Goal: Transaction & Acquisition: Purchase product/service

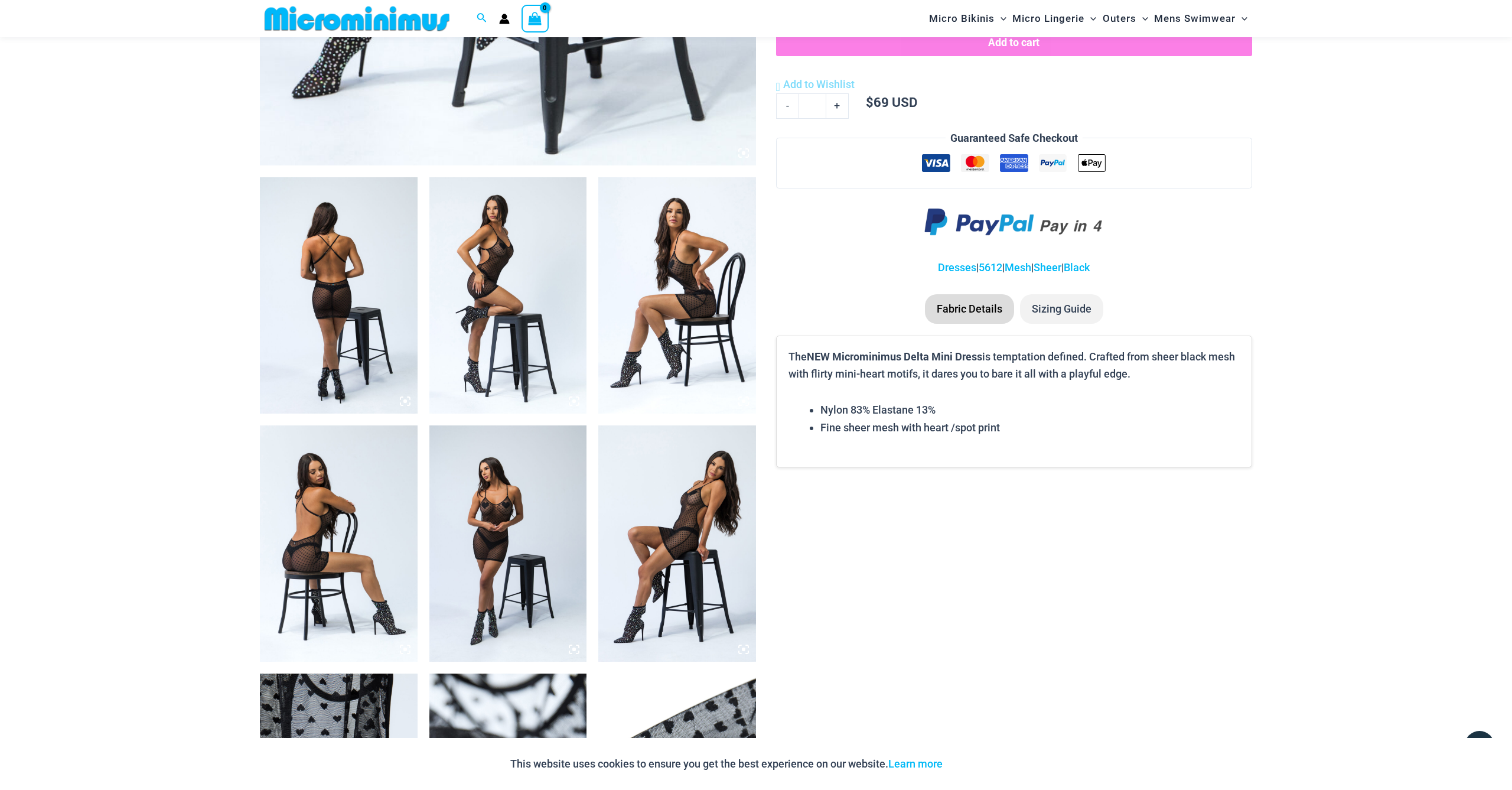
scroll to position [413, 0]
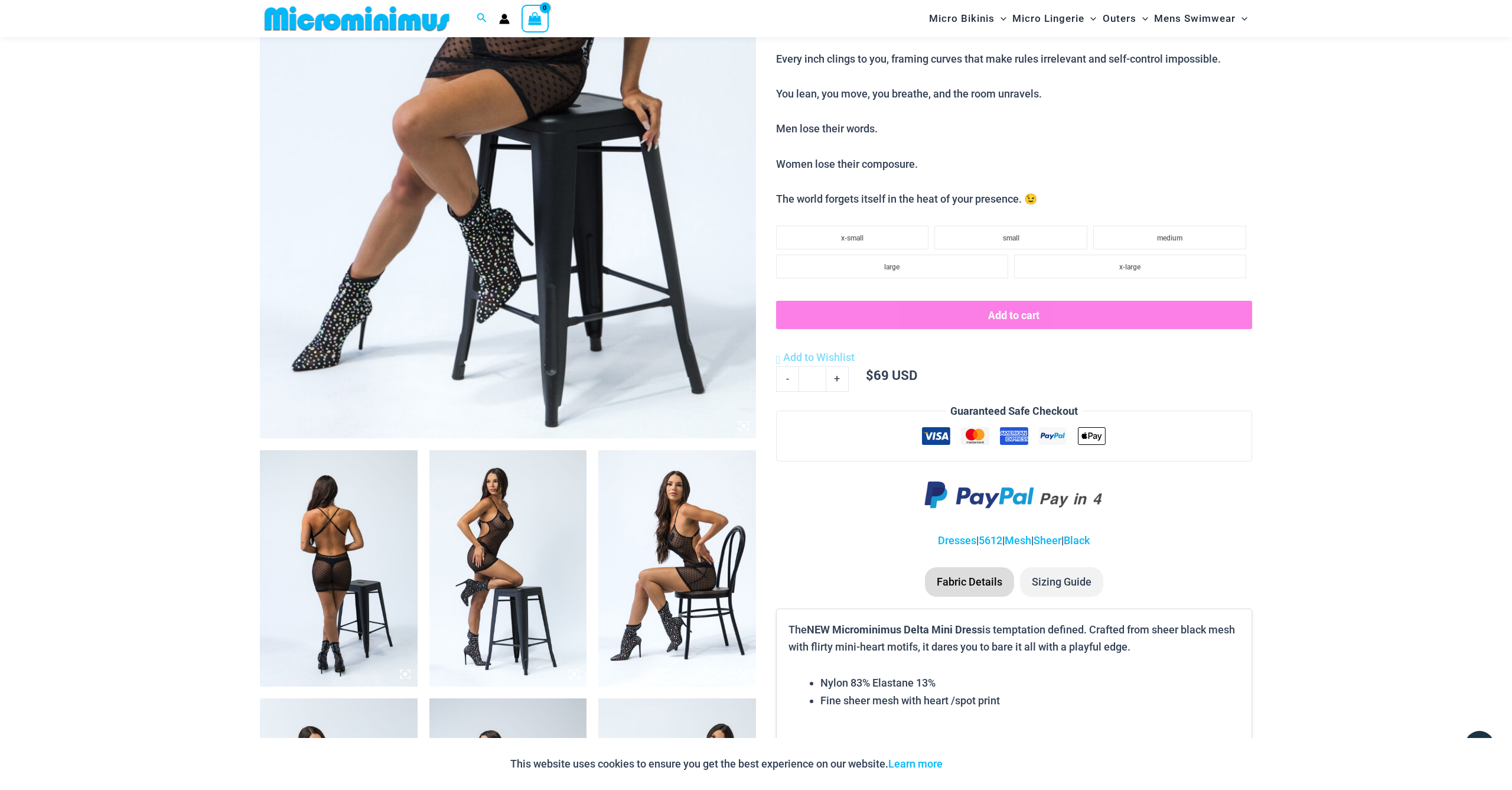
click at [474, 322] on img at bounding box center [508, 66] width 496 height 744
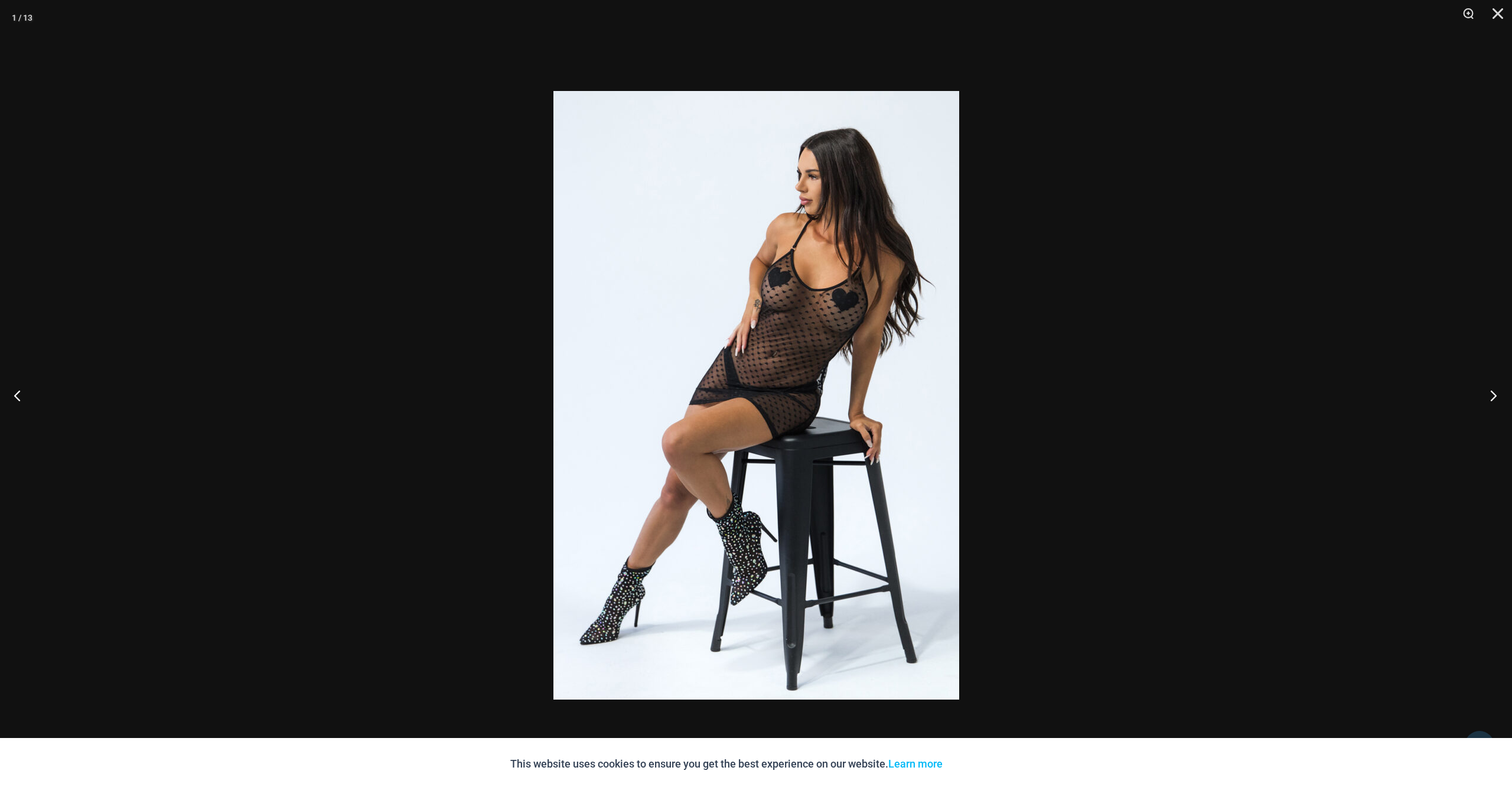
click at [1497, 395] on button "Next" at bounding box center [1489, 395] width 44 height 59
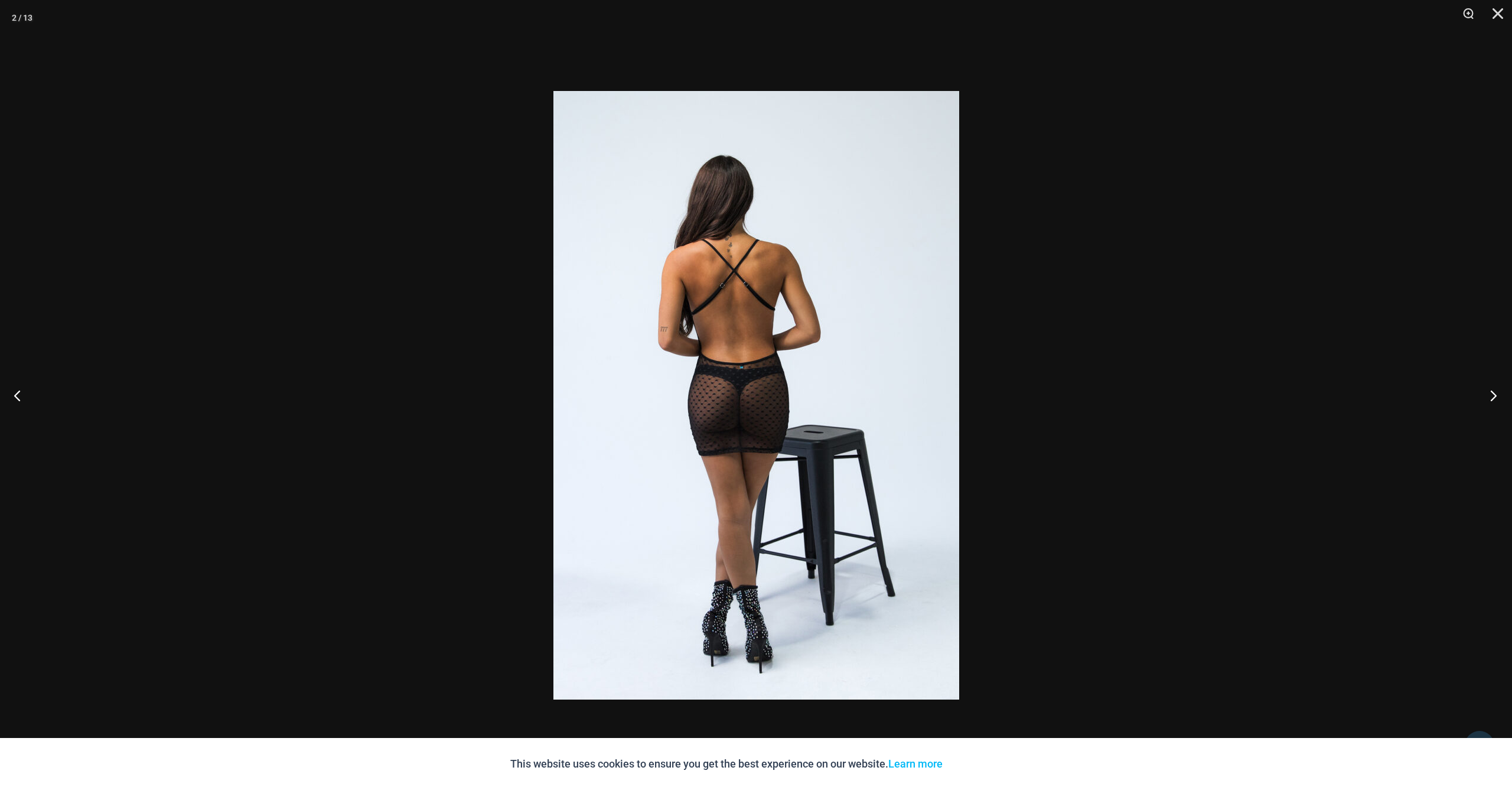
click at [1496, 395] on button "Next" at bounding box center [1489, 395] width 44 height 59
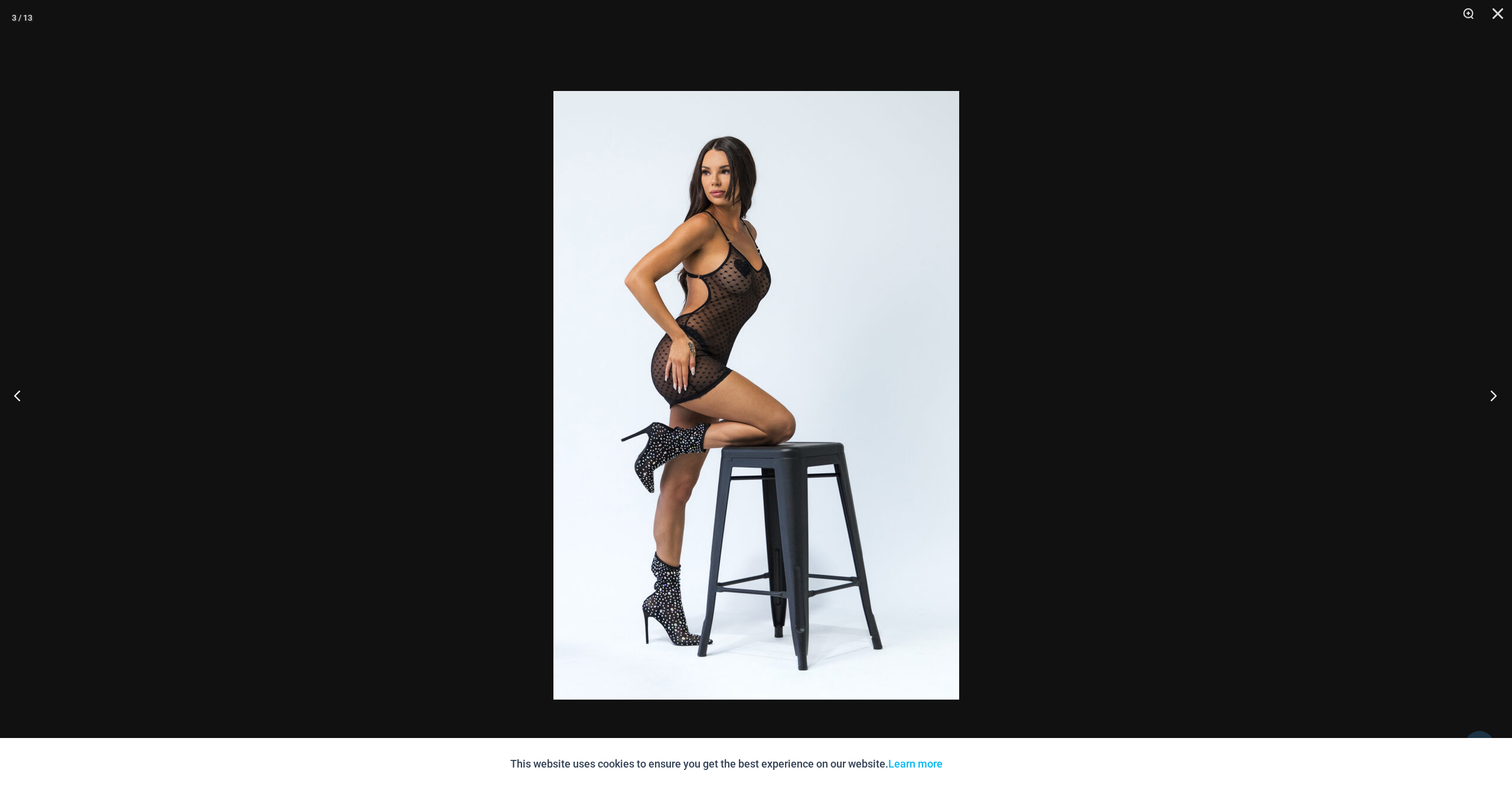
click at [1496, 395] on button "Next" at bounding box center [1489, 395] width 44 height 59
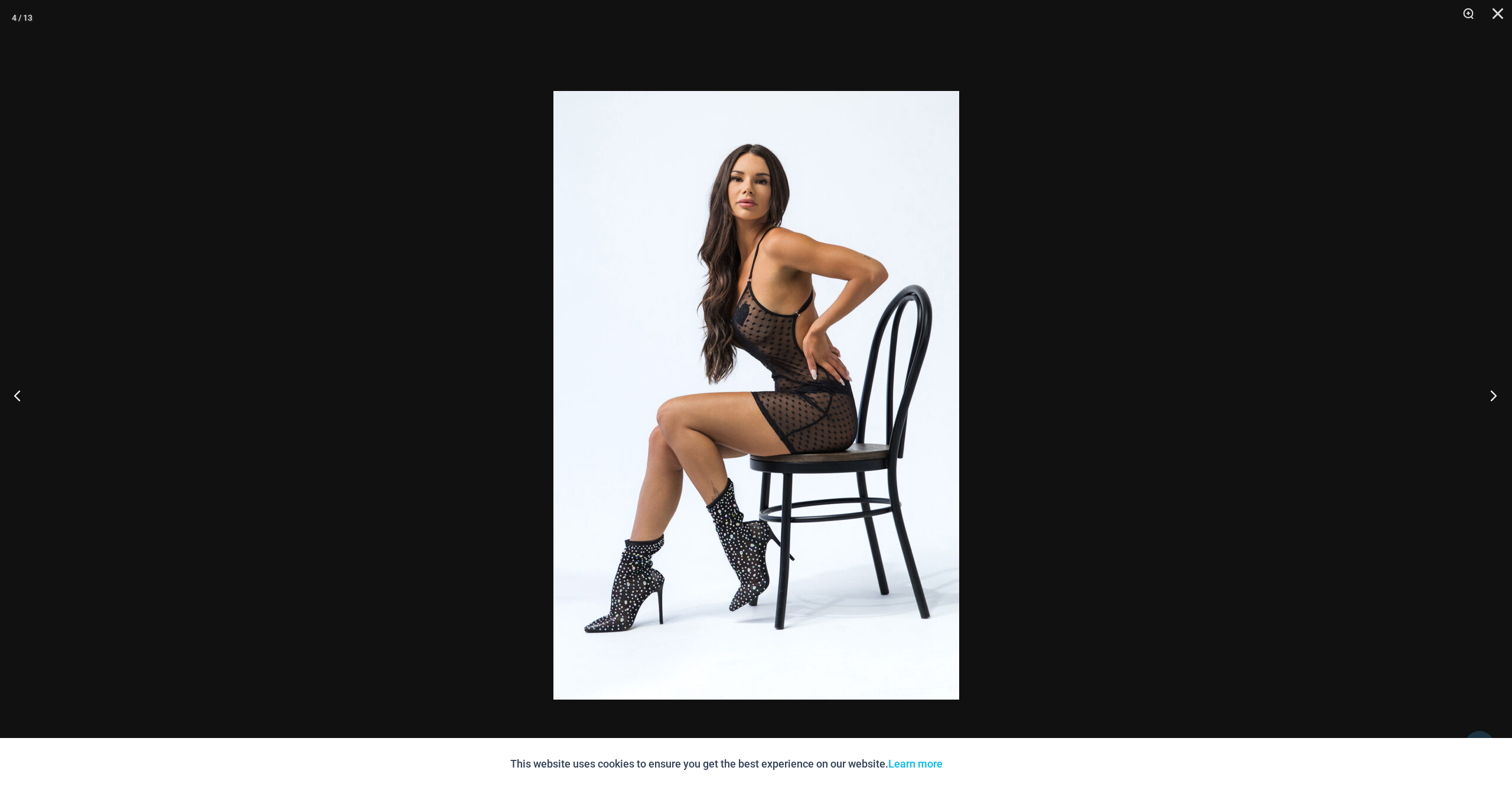
click at [1496, 395] on button "Next" at bounding box center [1489, 395] width 44 height 59
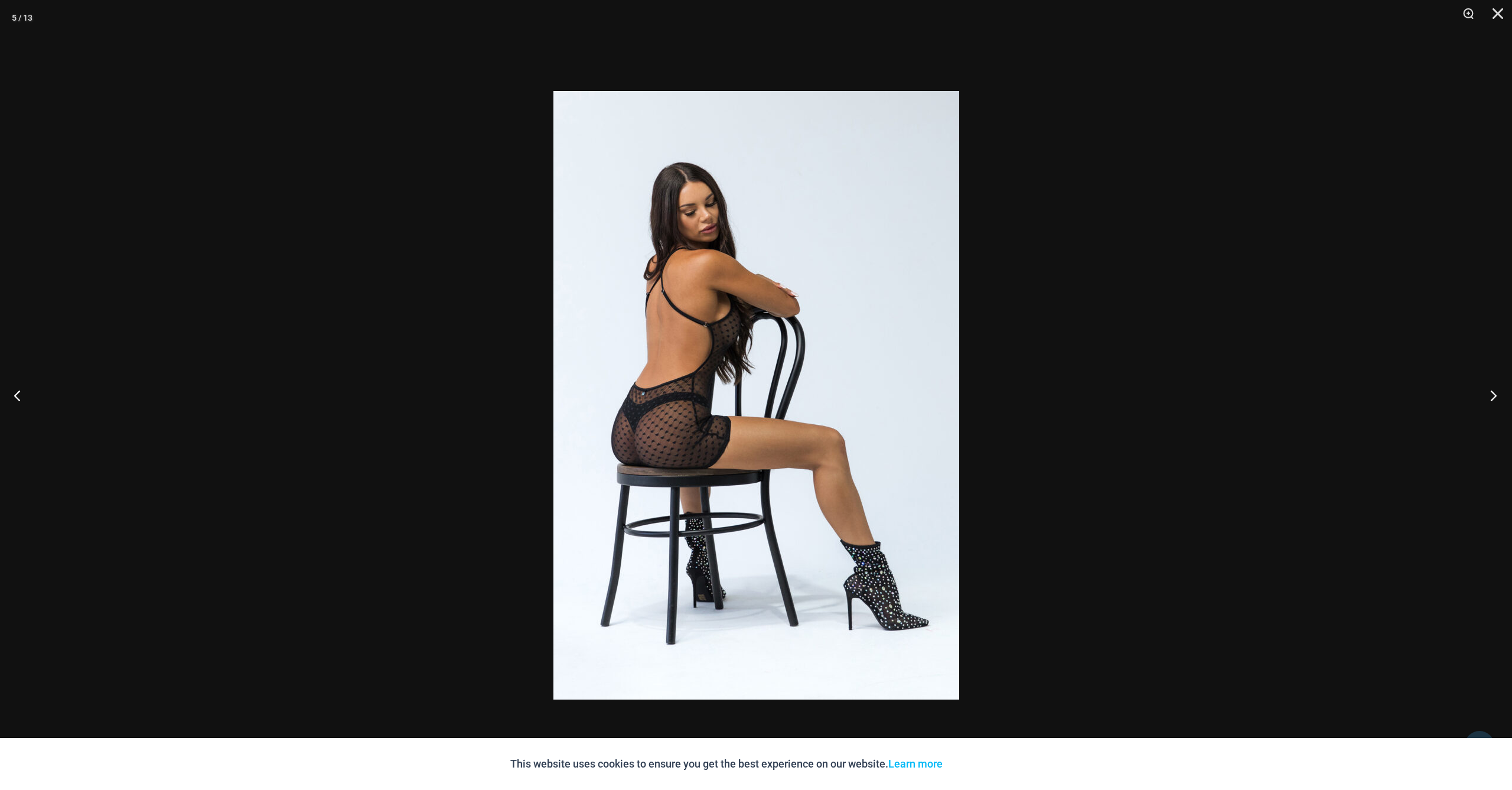
click at [1496, 395] on button "Next" at bounding box center [1489, 395] width 44 height 59
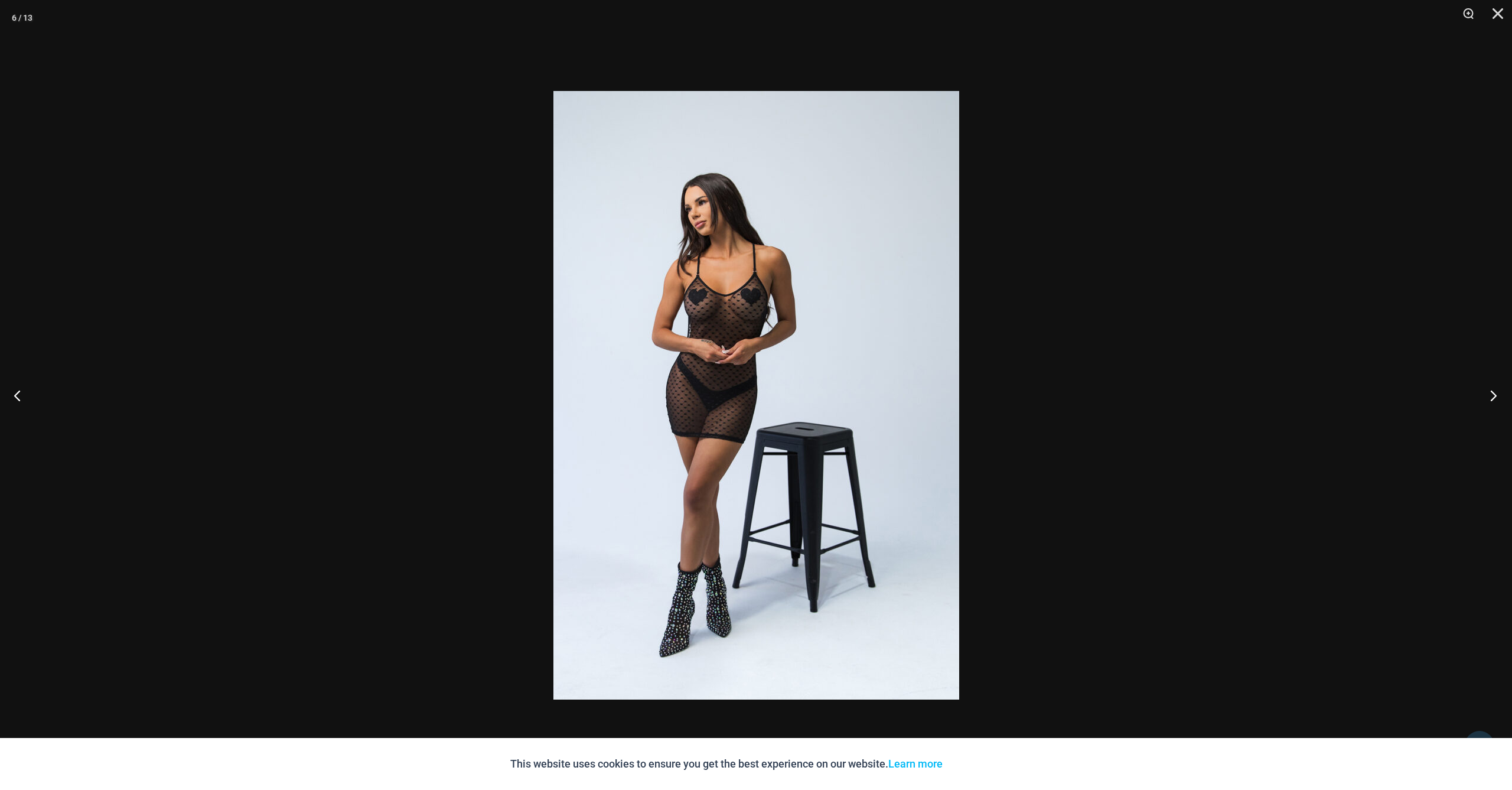
click at [1496, 395] on button "Next" at bounding box center [1489, 395] width 44 height 59
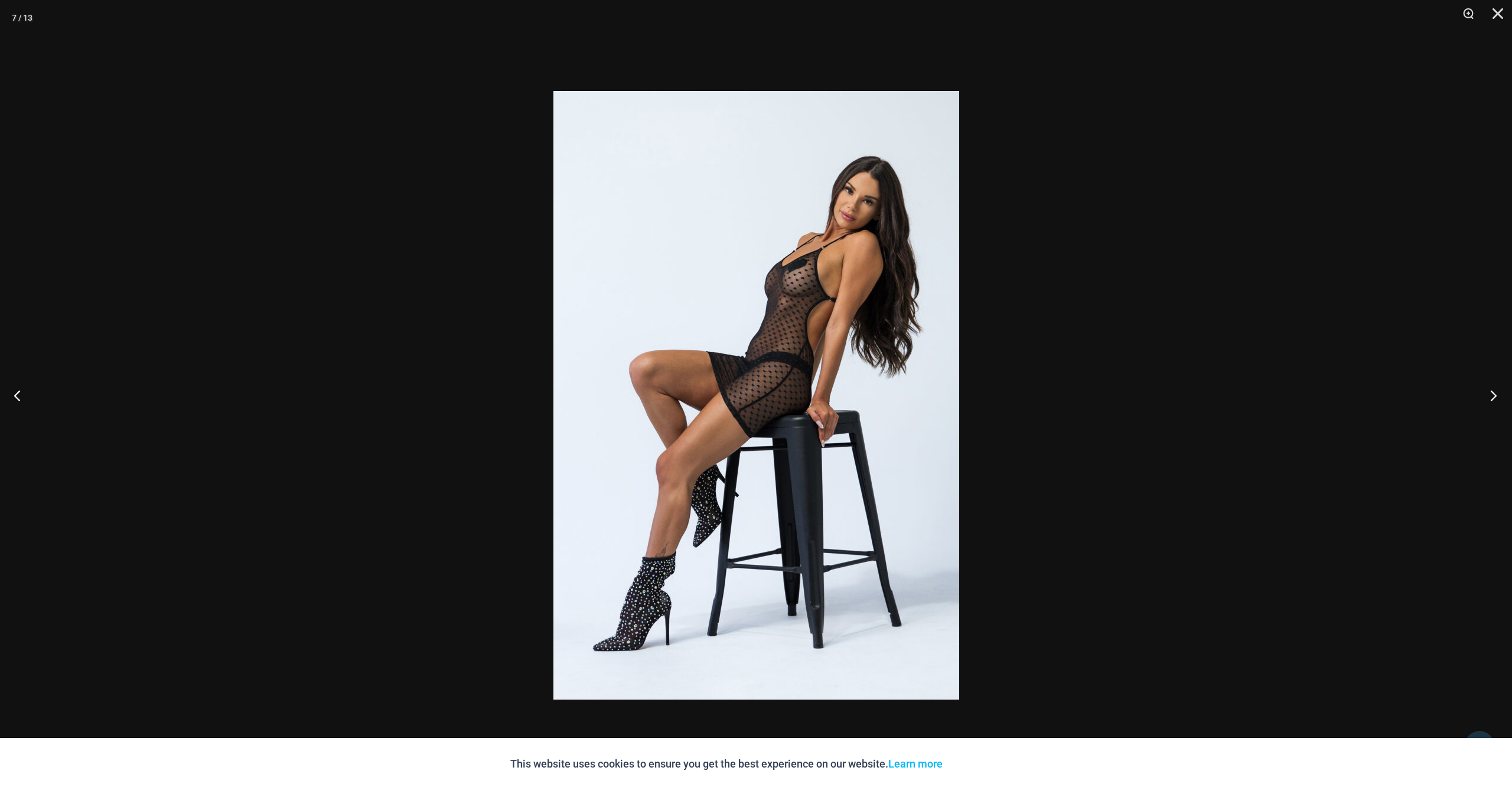
click at [1496, 395] on button "Next" at bounding box center [1489, 395] width 44 height 59
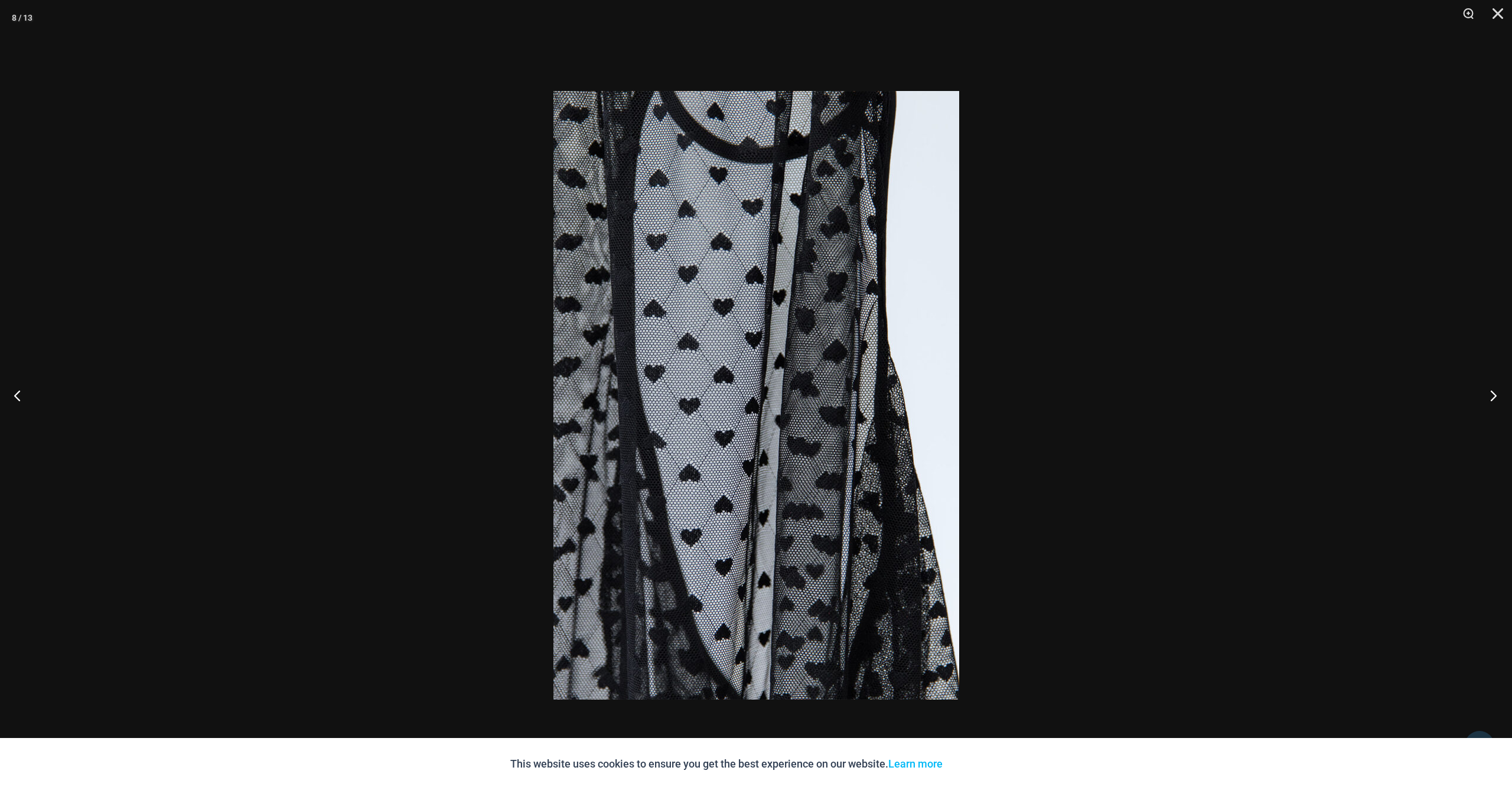
click at [1496, 395] on button "Next" at bounding box center [1489, 395] width 44 height 59
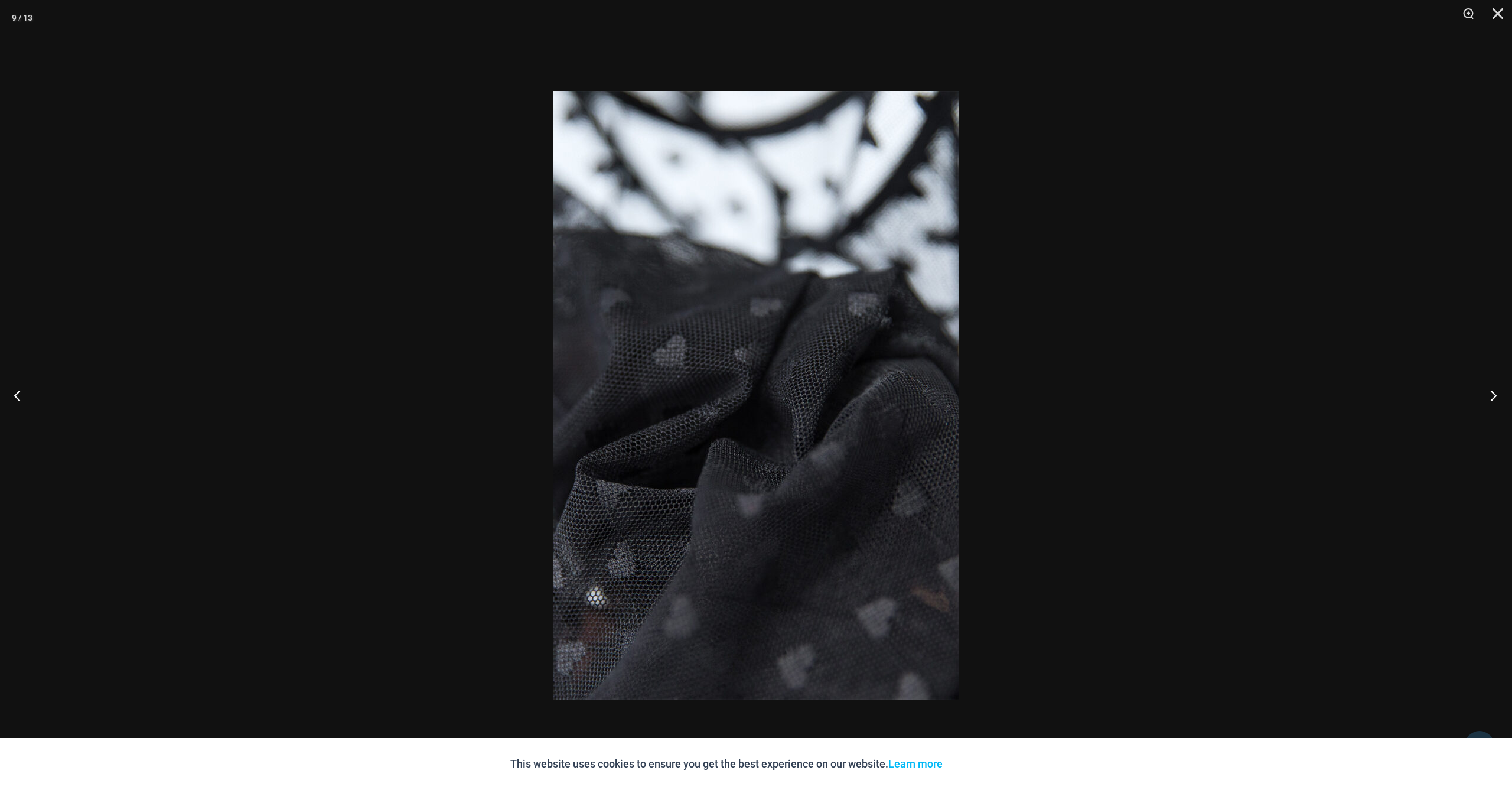
click at [1496, 395] on button "Next" at bounding box center [1489, 395] width 44 height 59
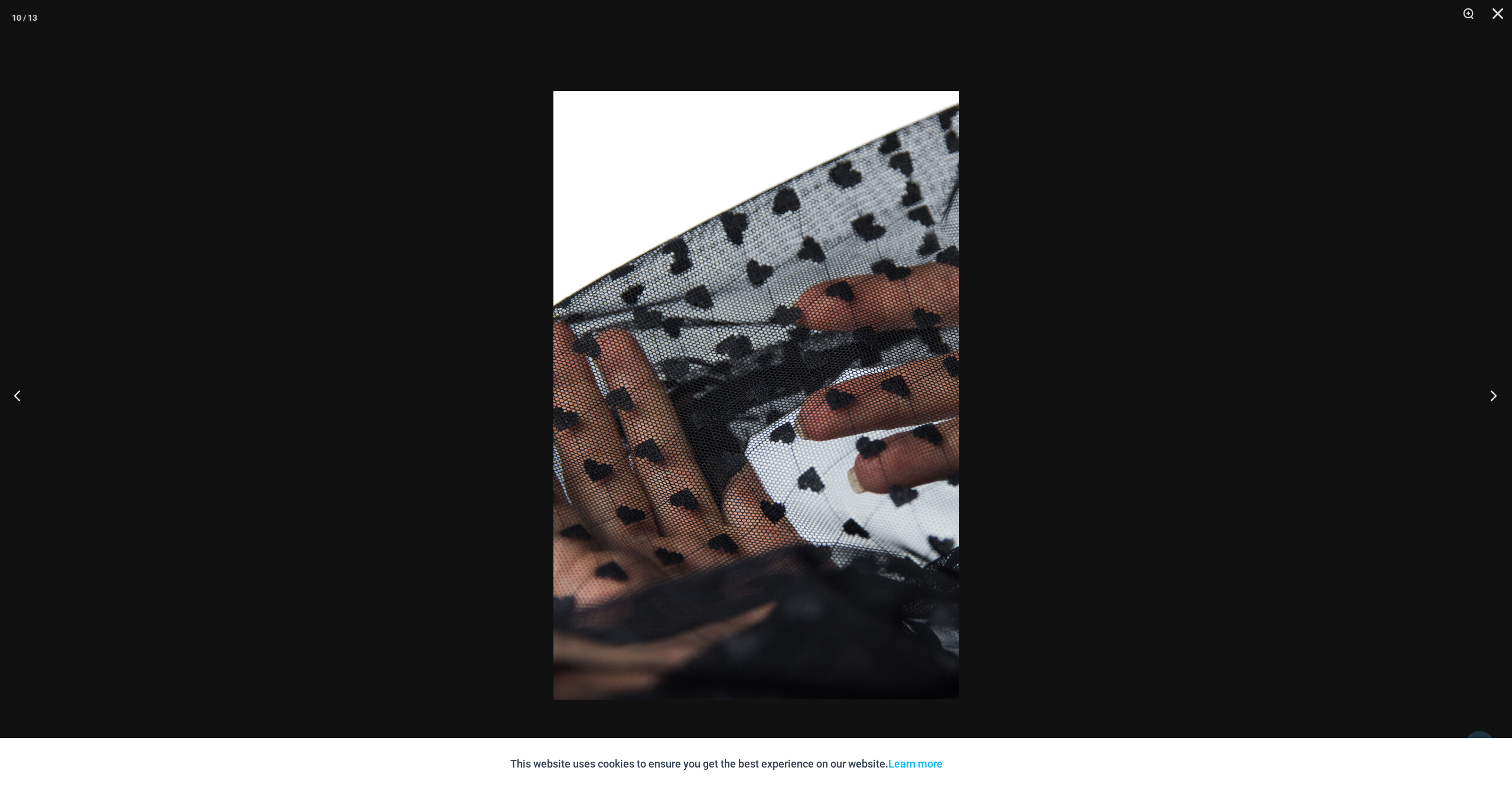
click at [1496, 395] on button "Next" at bounding box center [1489, 395] width 44 height 59
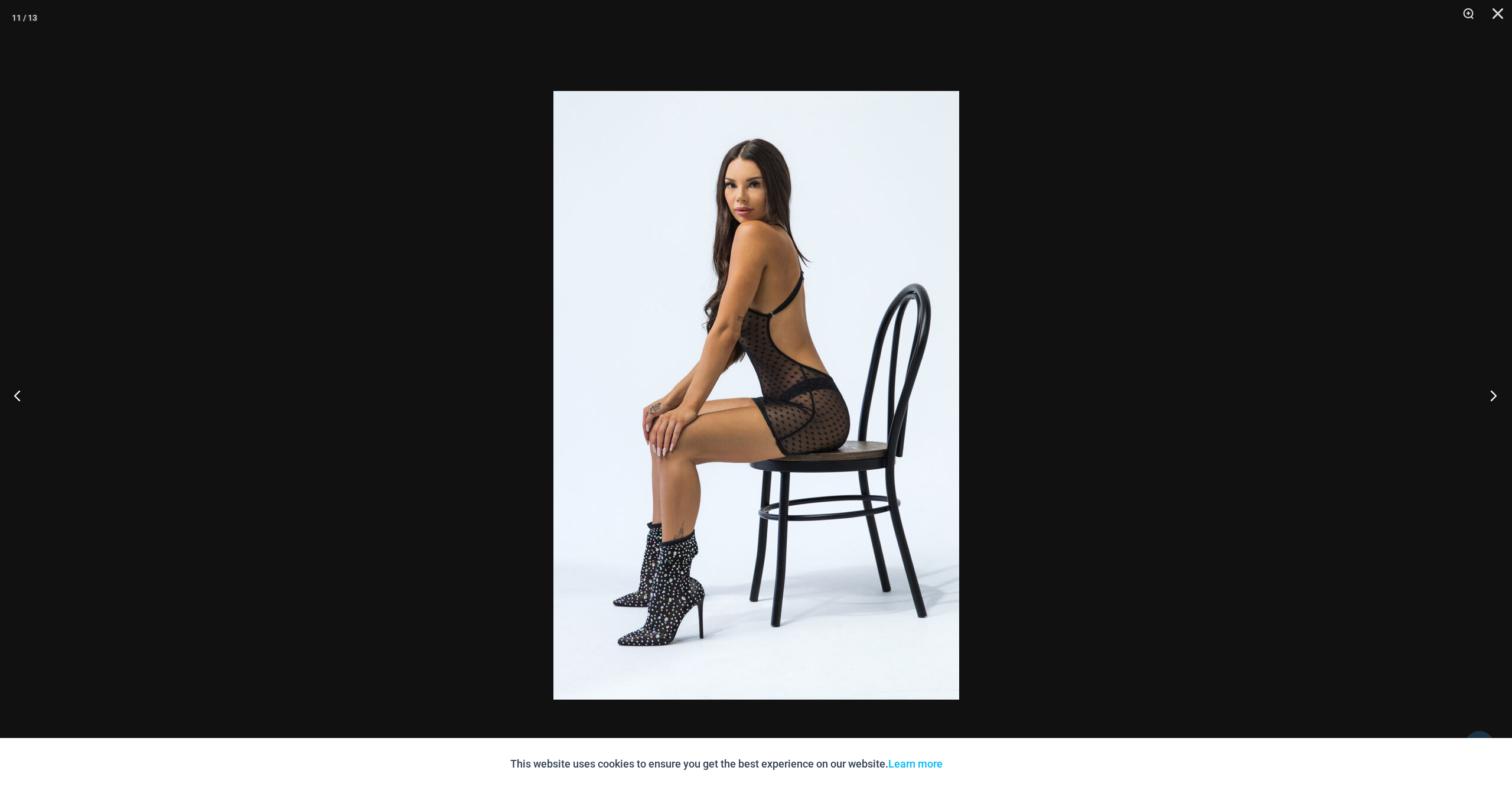
click at [1496, 395] on button "Next" at bounding box center [1489, 395] width 44 height 59
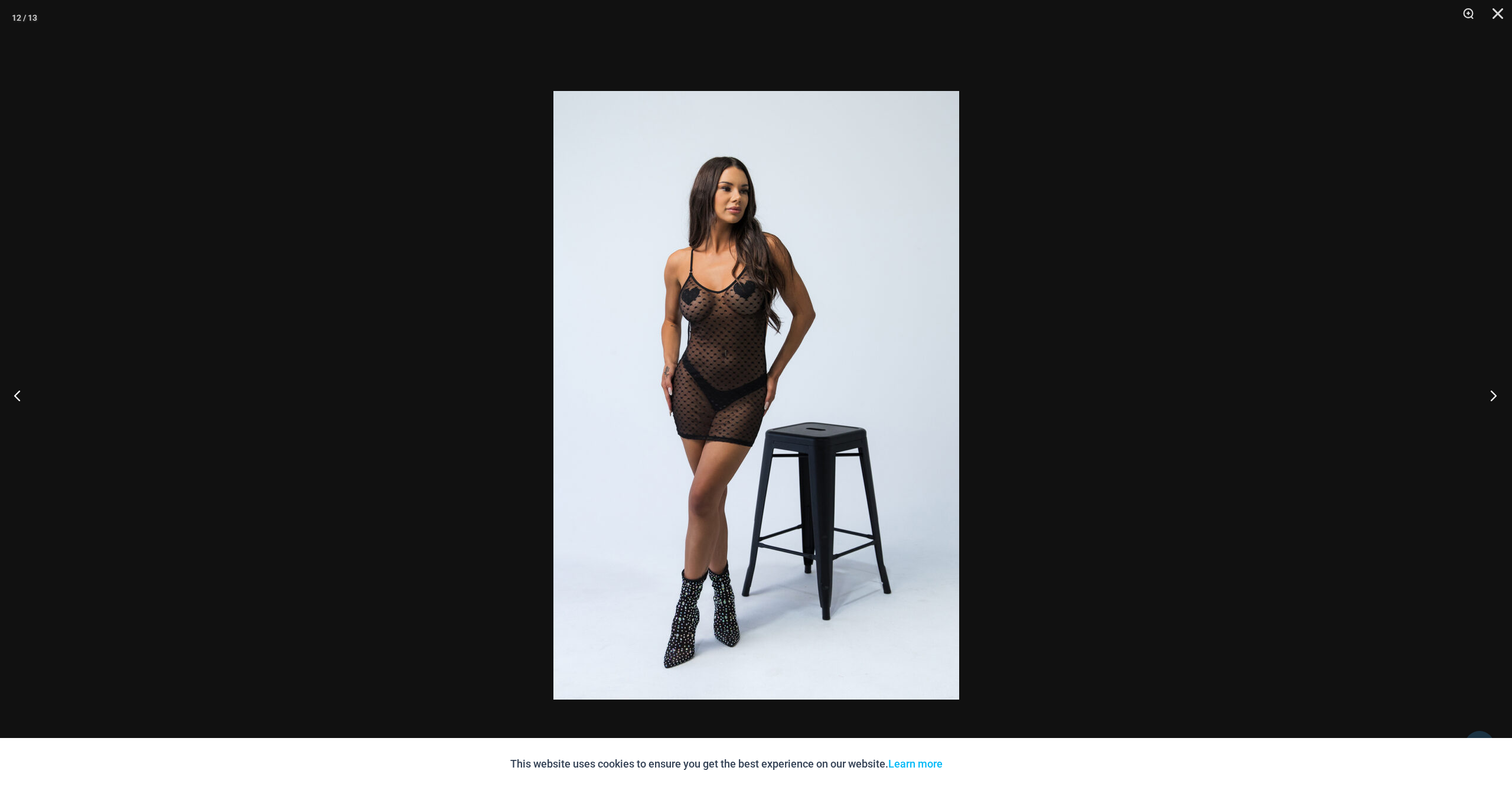
click at [1496, 395] on button "Next" at bounding box center [1489, 395] width 44 height 59
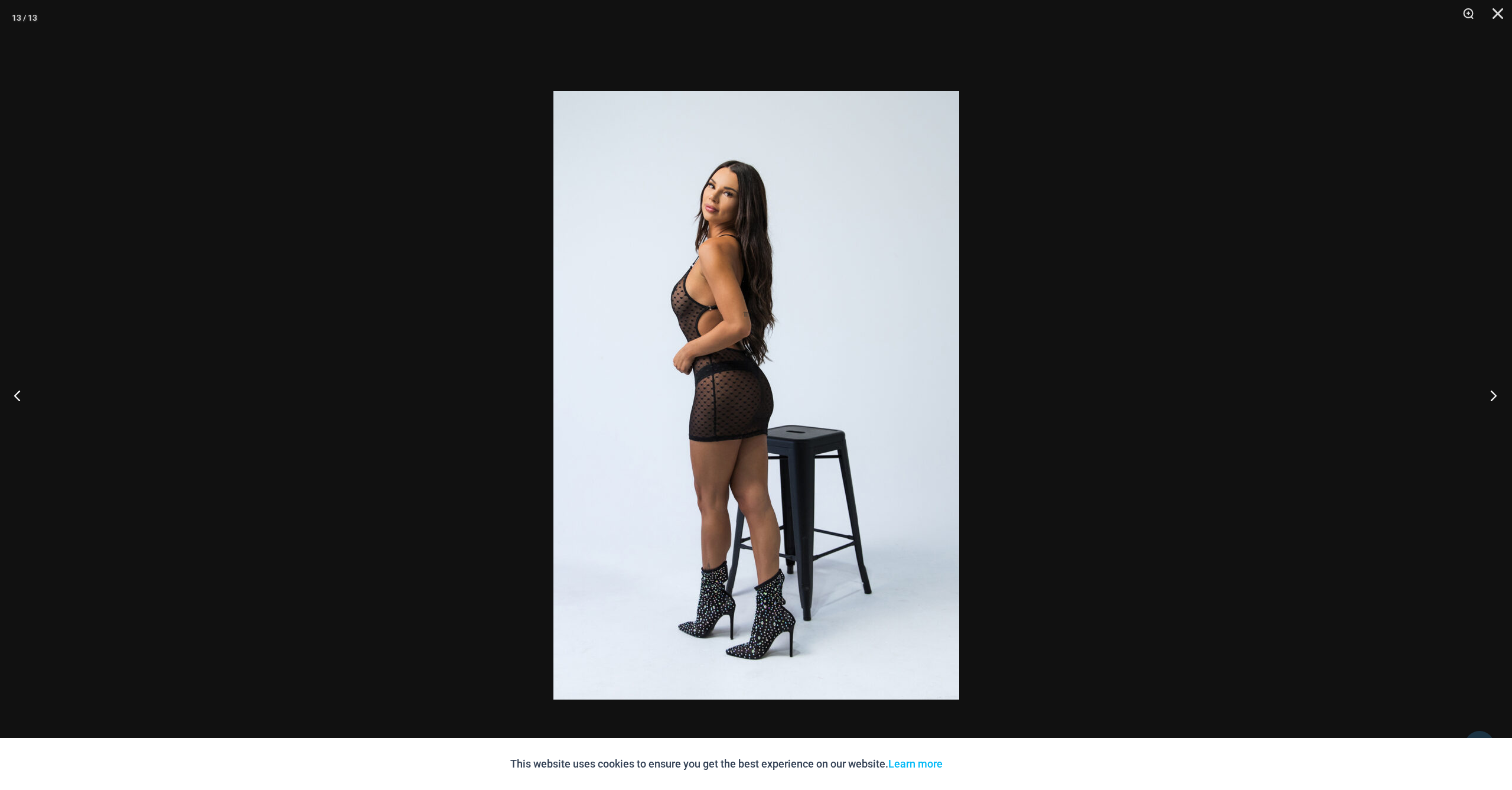
click at [1496, 395] on button "Next" at bounding box center [1489, 395] width 44 height 59
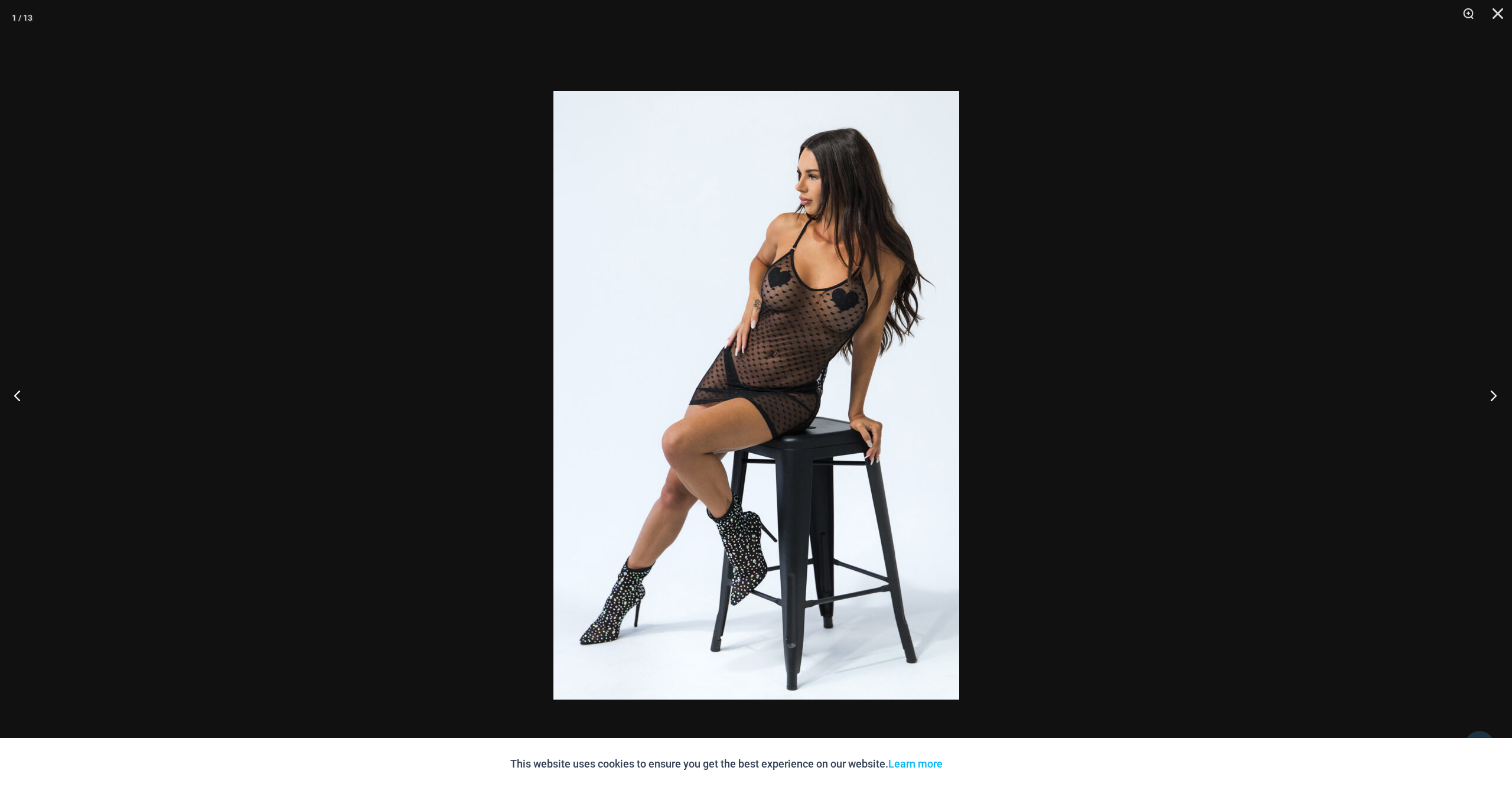
click at [1496, 395] on button "Next" at bounding box center [1489, 395] width 44 height 59
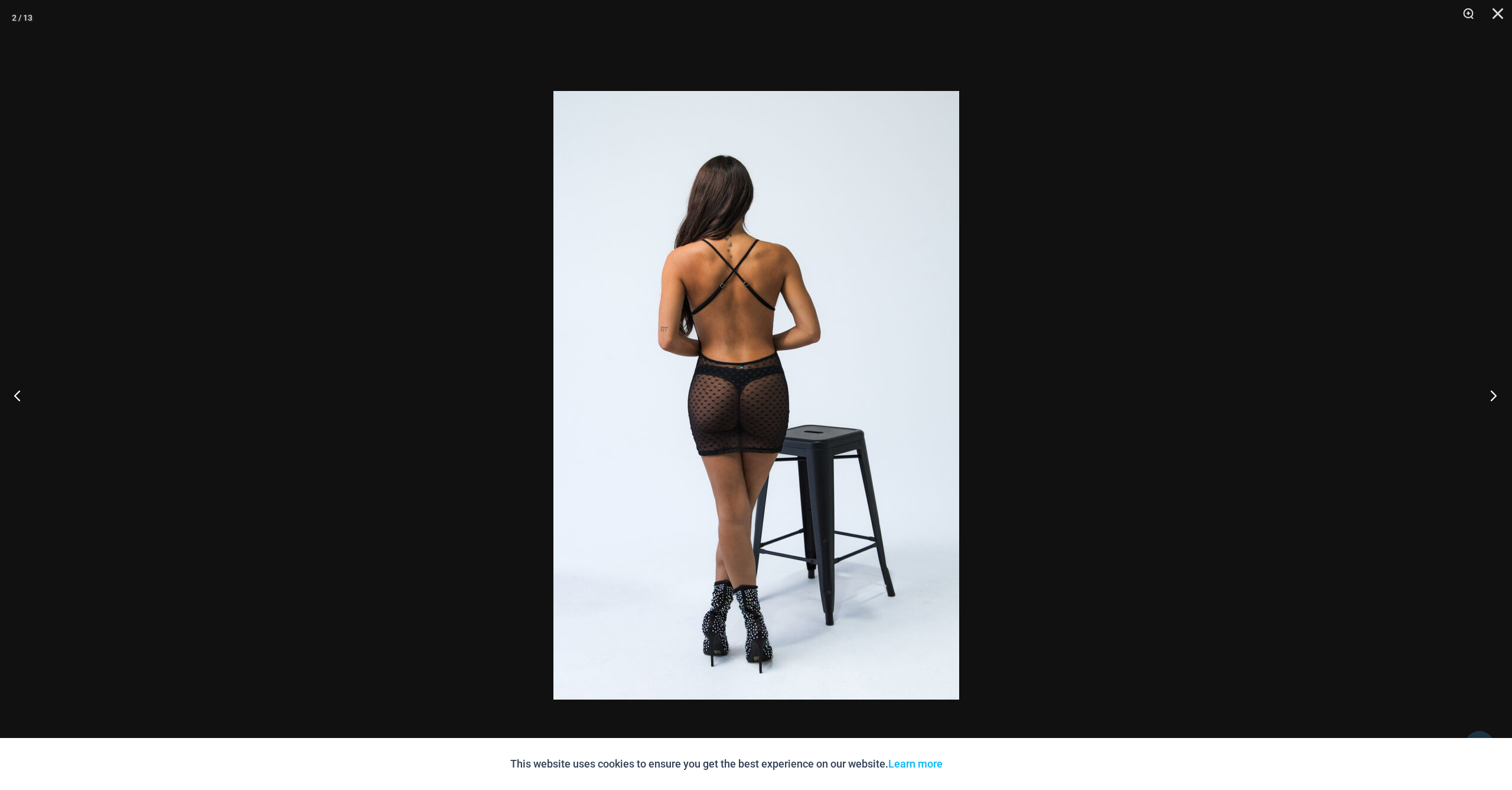
click at [1496, 395] on button "Next" at bounding box center [1489, 395] width 44 height 59
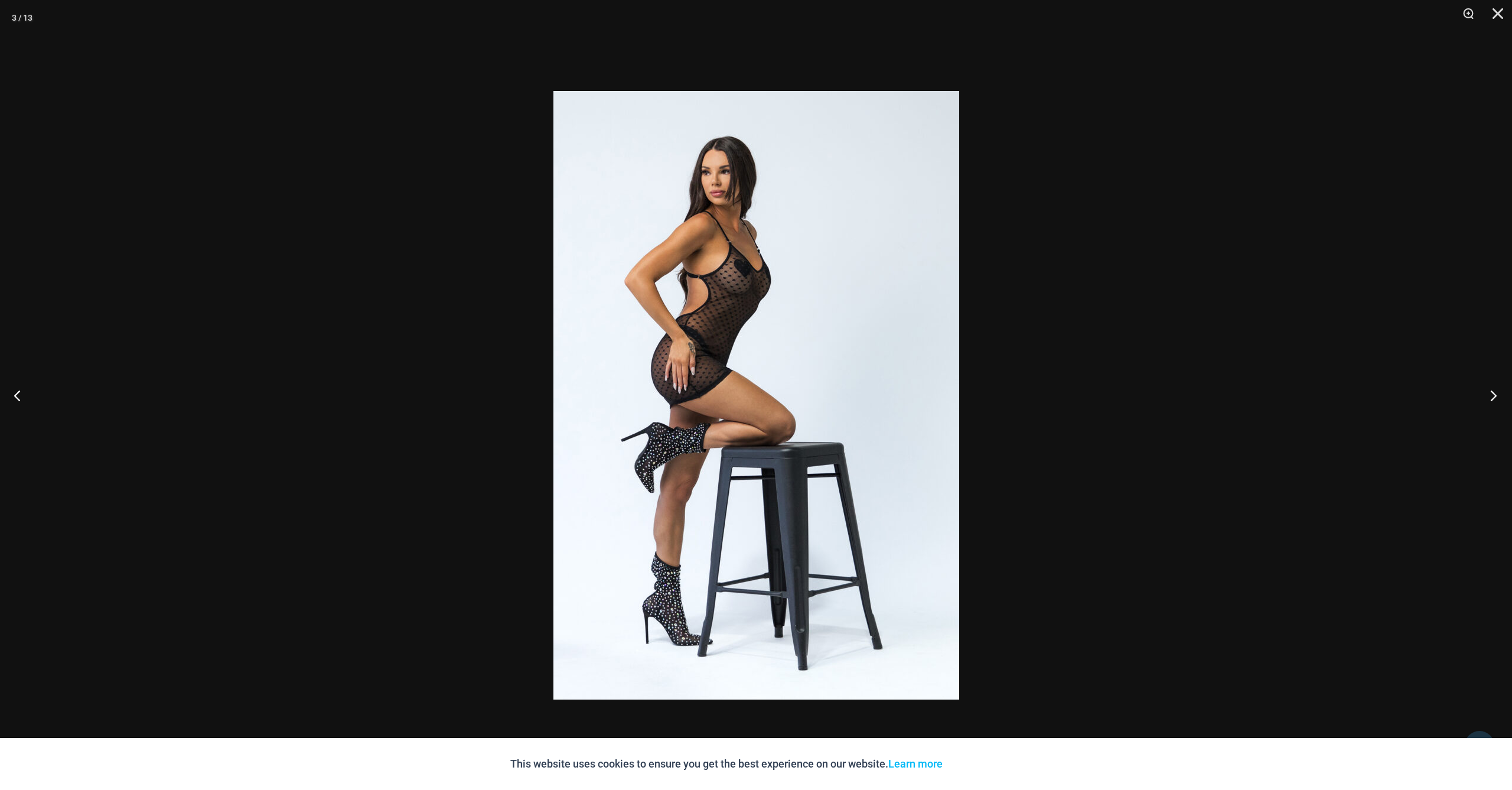
click at [1496, 395] on button "Next" at bounding box center [1489, 395] width 44 height 59
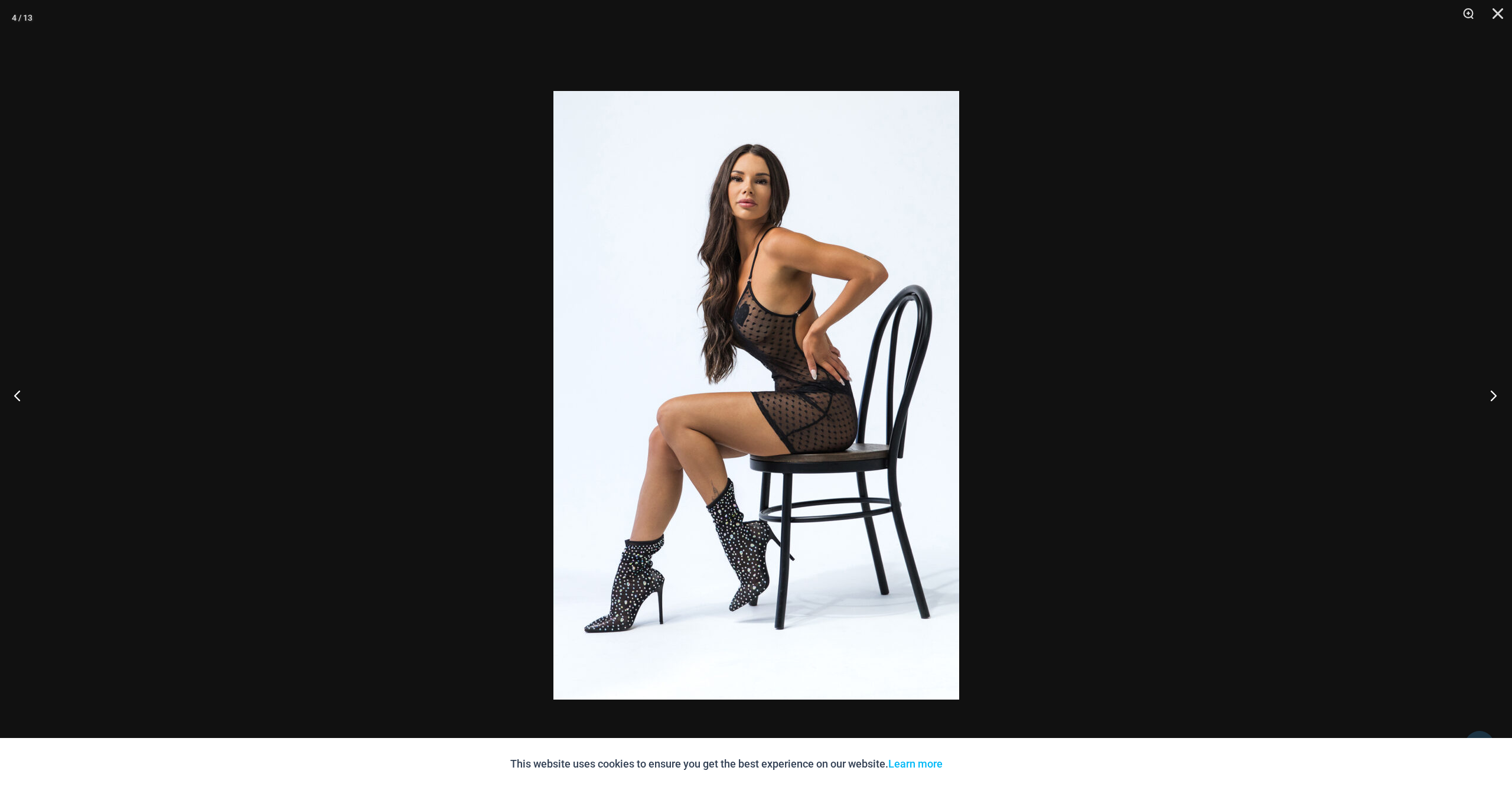
click at [1496, 395] on button "Next" at bounding box center [1489, 395] width 44 height 59
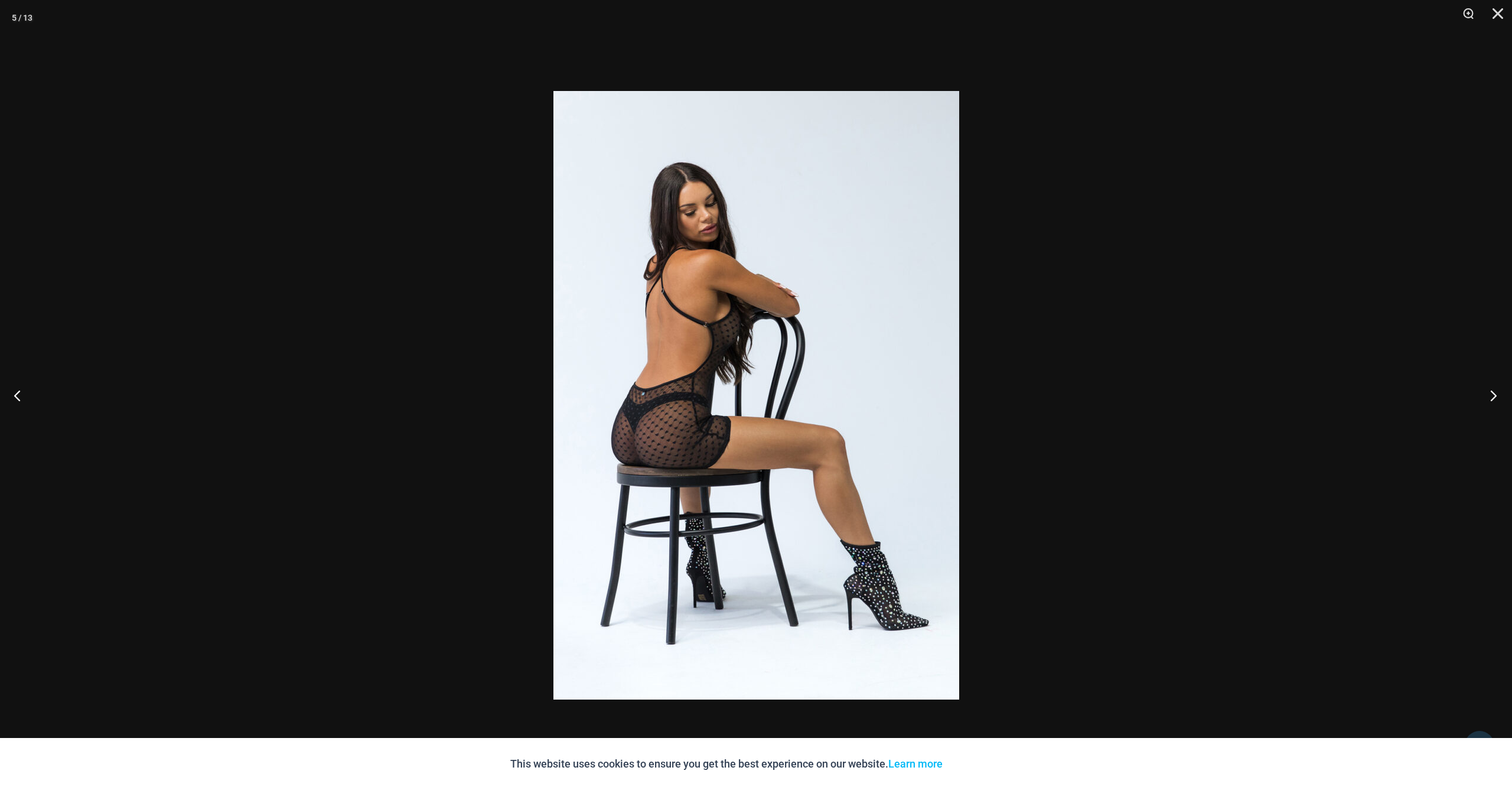
click at [1496, 395] on button "Next" at bounding box center [1489, 395] width 44 height 59
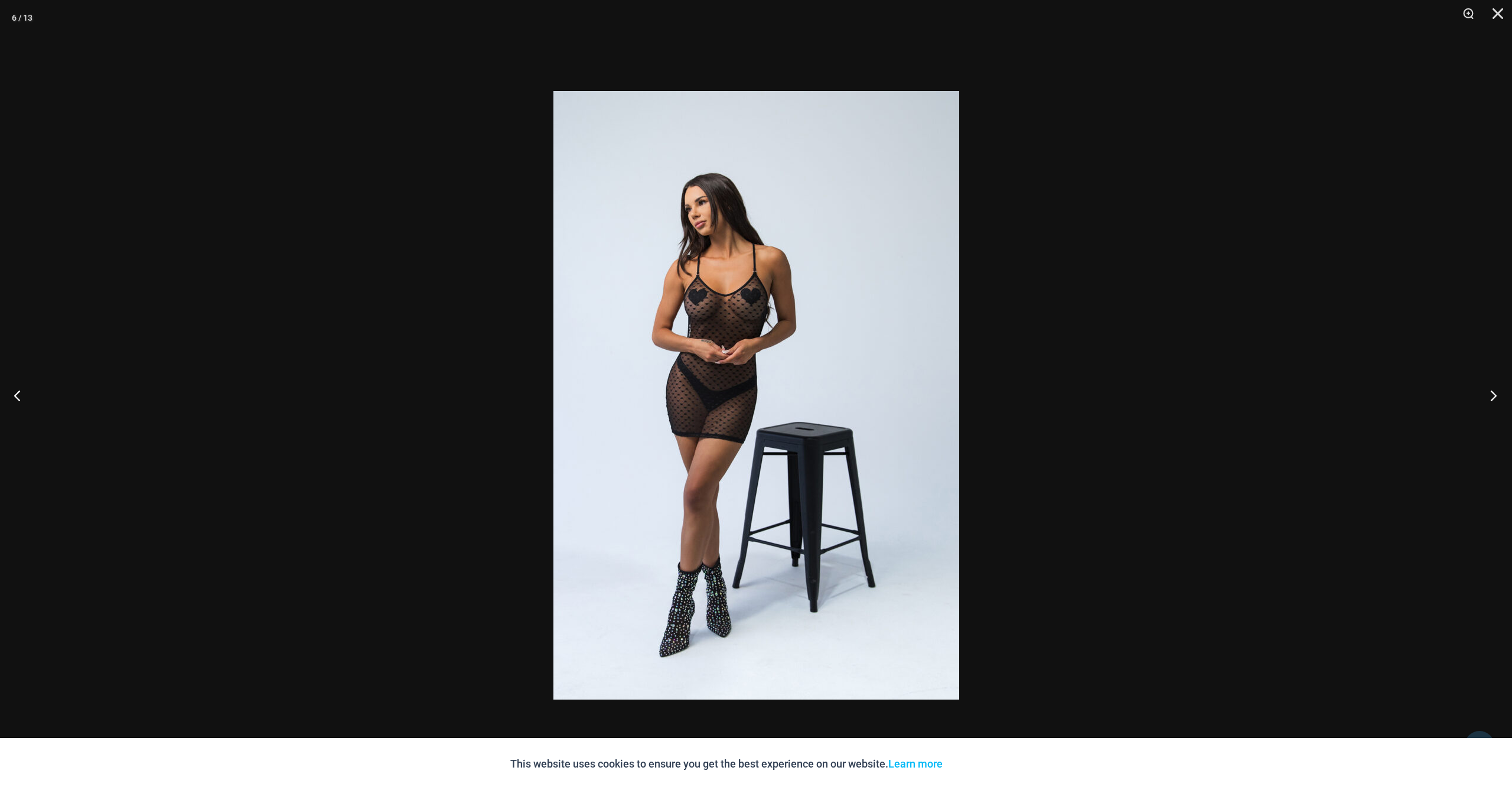
click at [1496, 395] on button "Next" at bounding box center [1489, 395] width 44 height 59
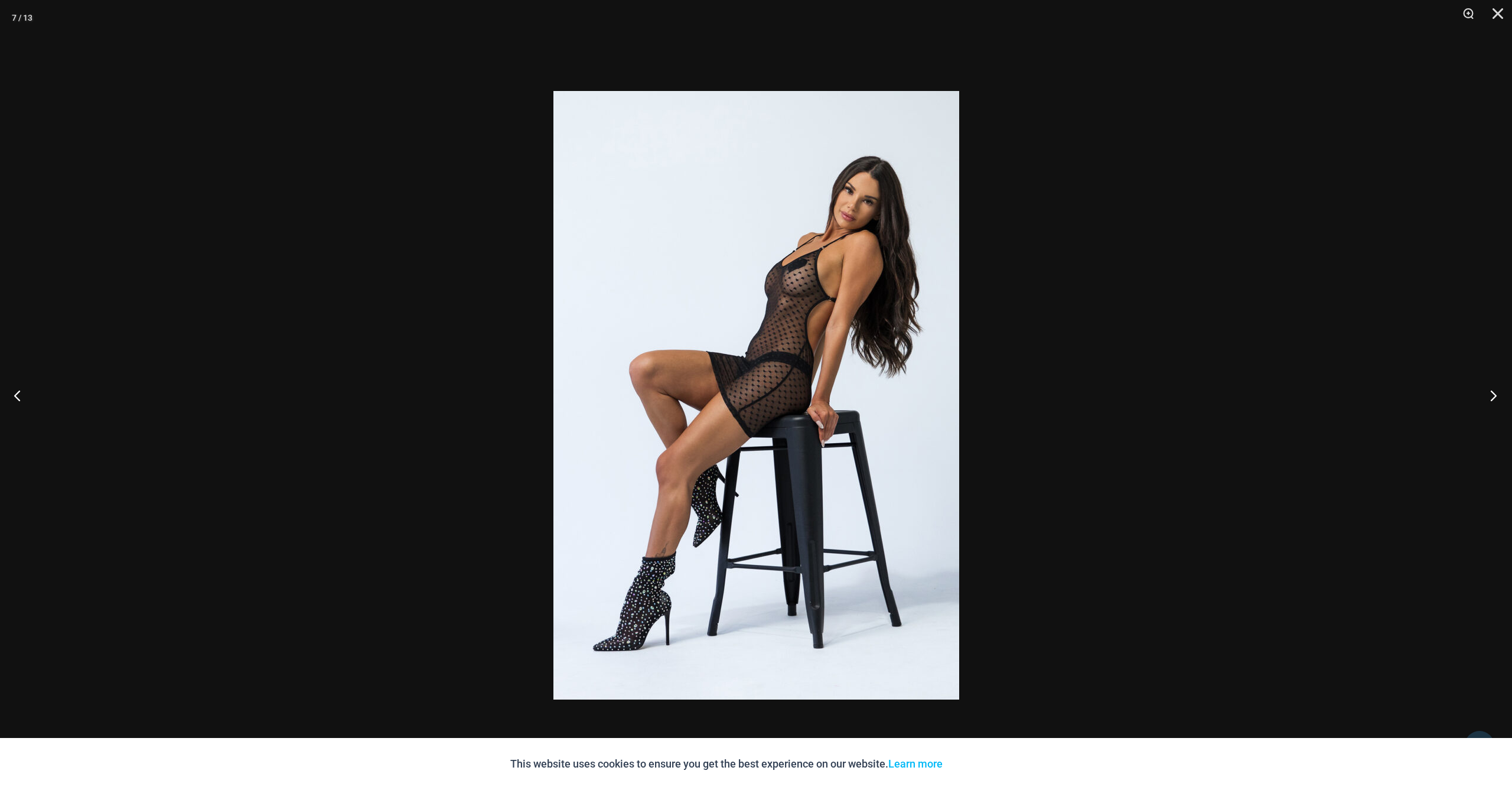
click at [1496, 395] on button "Next" at bounding box center [1489, 395] width 44 height 59
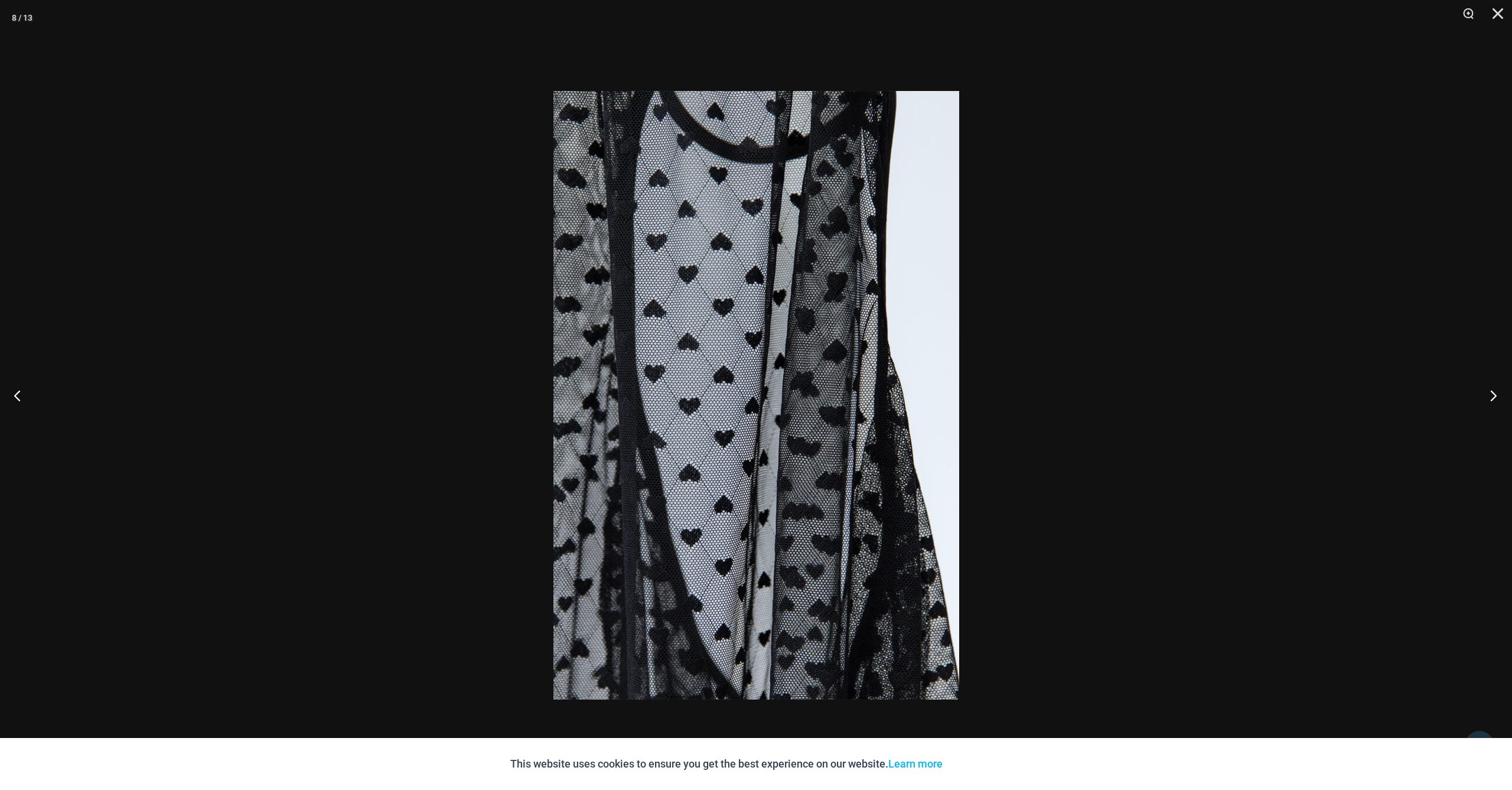
click at [1496, 395] on button "Next" at bounding box center [1489, 395] width 44 height 59
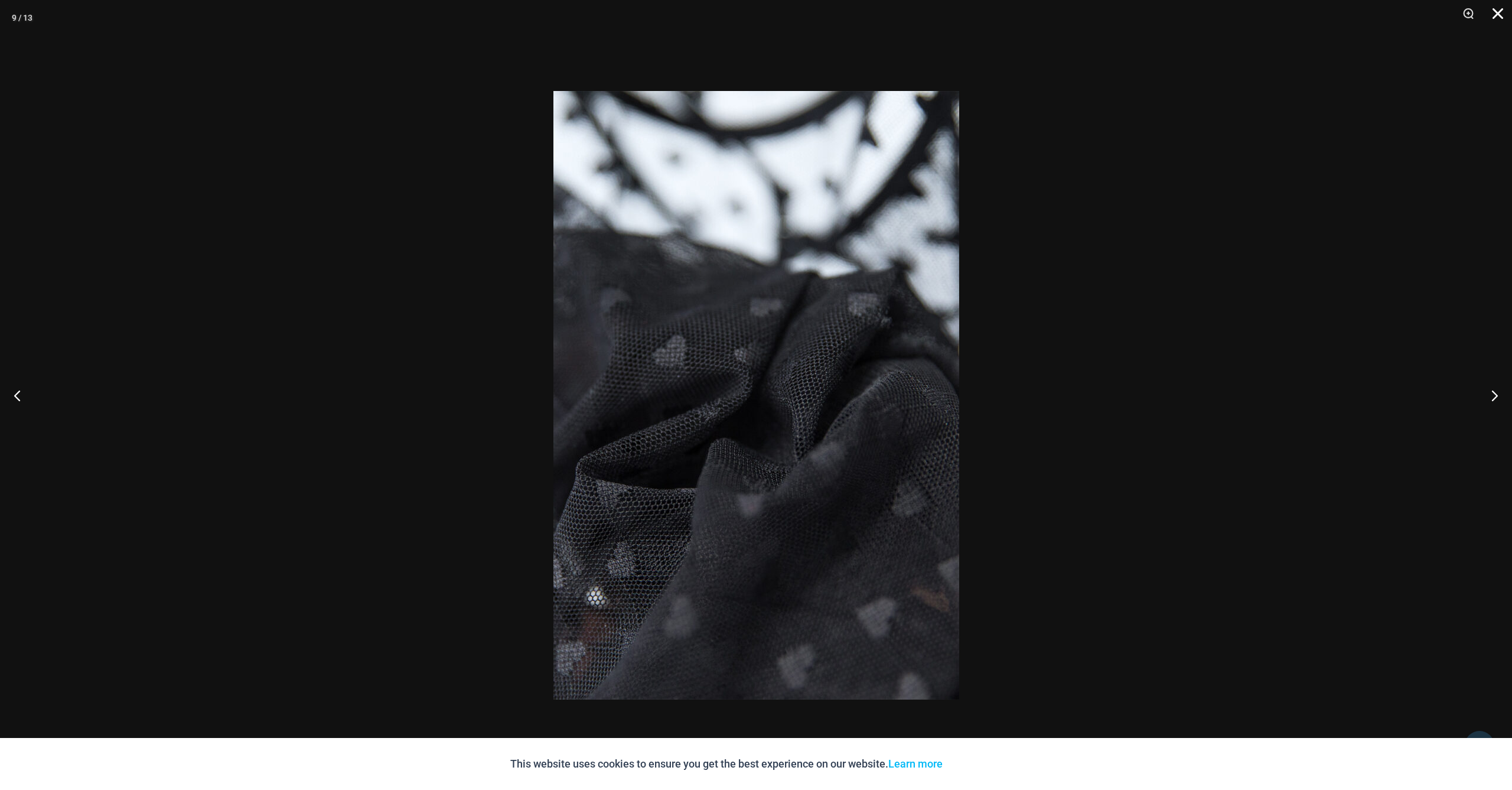
click at [1499, 16] on button "Close" at bounding box center [1493, 18] width 29 height 36
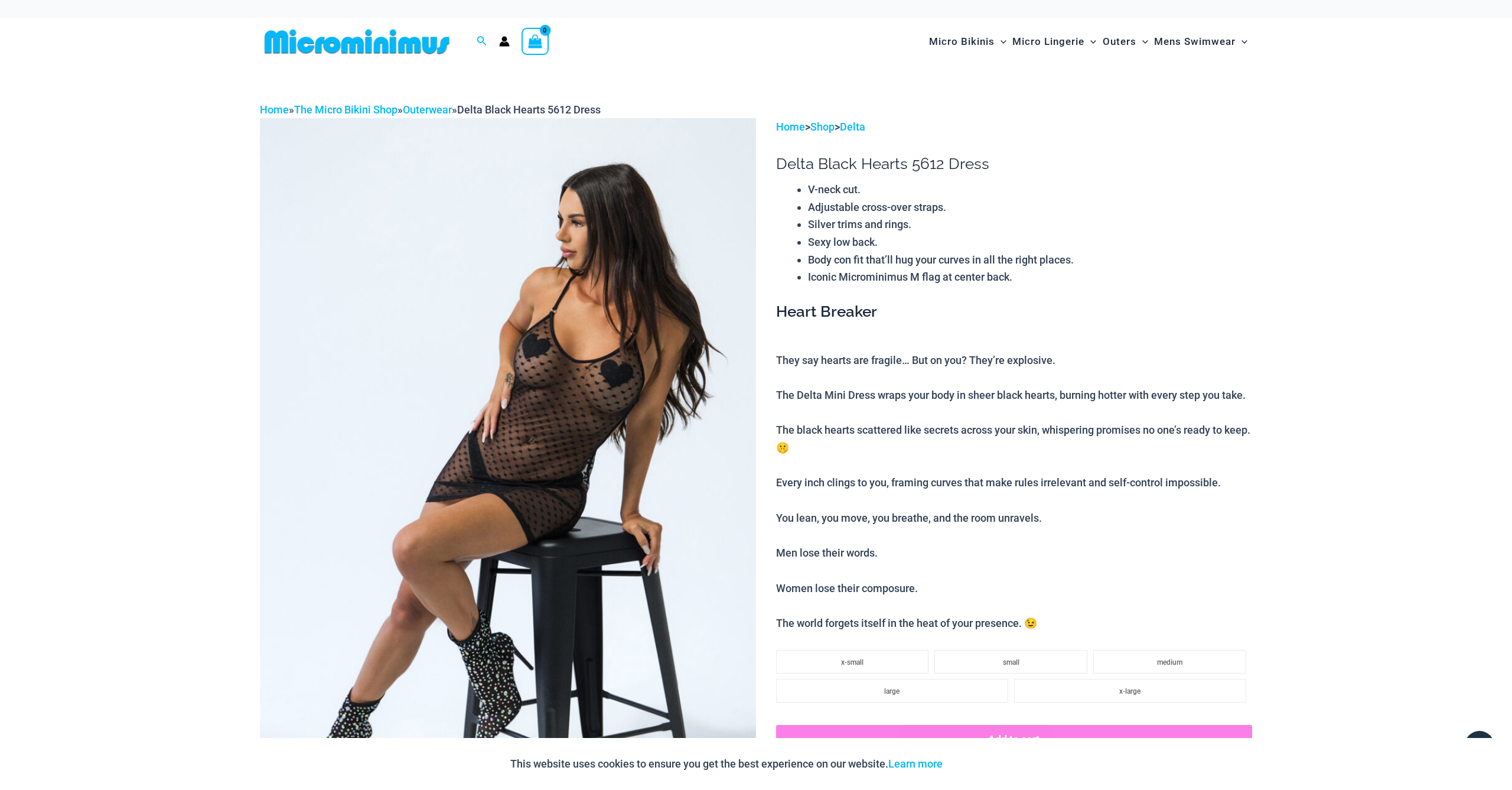
scroll to position [0, 0]
